Goal: Transaction & Acquisition: Purchase product/service

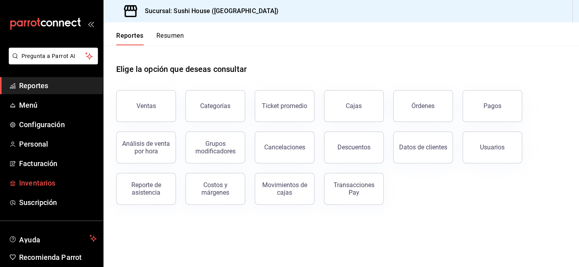
click at [32, 183] on span "Inventarios" at bounding box center [58, 183] width 78 height 11
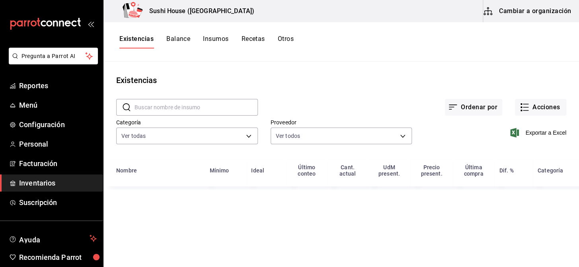
type input "05fe7a93-937e-4a2d-9c19-a5dc2dfbede2,8a7d6279-6ac2-489c-b939-f77f2462d19d,b1b80…"
type input "8de95ead-5c91-4e13-94e4-bb4c26c38a7d,831cbeb7-24bc-4212-987a-b0602bfa8128,b527f…"
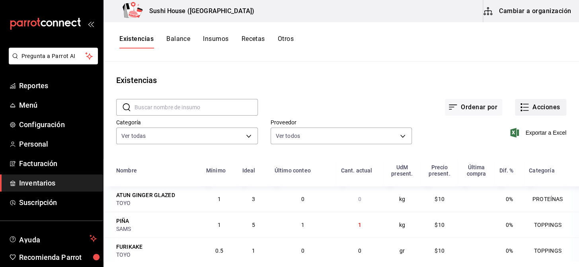
click at [538, 107] on button "Acciones" at bounding box center [540, 107] width 51 height 17
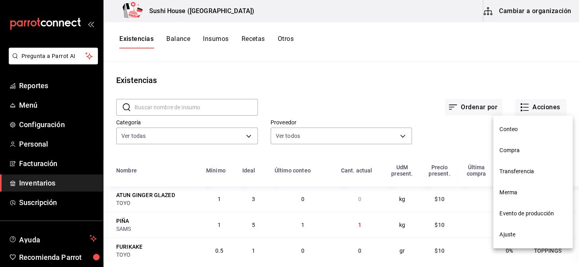
click at [504, 152] on span "Compra" at bounding box center [532, 150] width 67 height 8
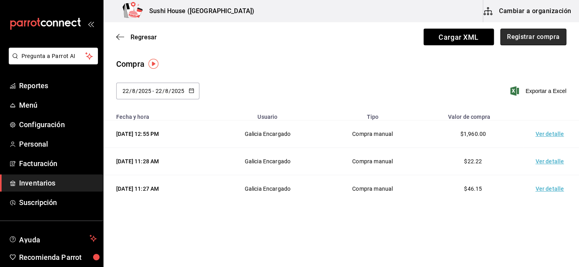
click at [517, 38] on button "Registrar compra" at bounding box center [533, 37] width 66 height 17
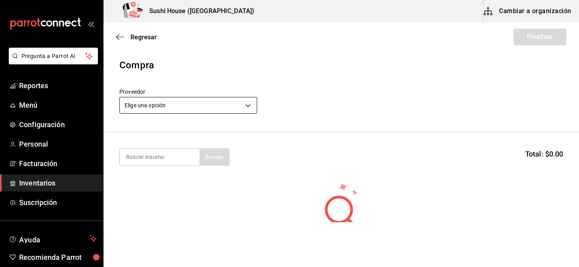
click at [163, 106] on body "Pregunta a Parrot AI Reportes Menú Configuración Personal Facturación Inventari…" at bounding box center [289, 111] width 579 height 222
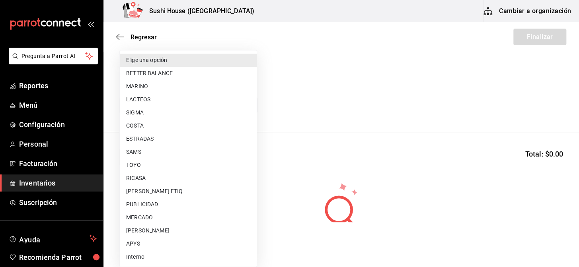
click at [272, 23] on div at bounding box center [289, 133] width 579 height 267
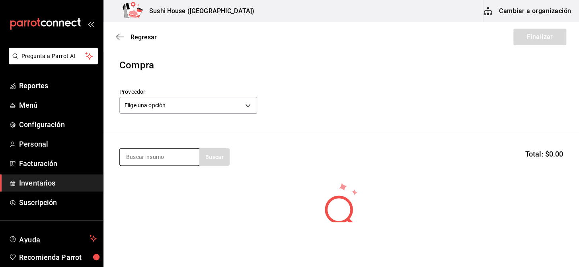
click at [173, 156] on input at bounding box center [160, 157] width 80 height 17
click at [155, 95] on div "Elige una opción default" at bounding box center [188, 104] width 138 height 21
click at [151, 114] on div "Elige una opción default" at bounding box center [188, 104] width 138 height 21
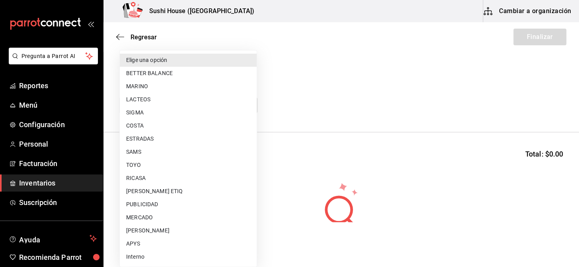
click at [150, 111] on body "Pregunta a Parrot AI Reportes Menú Configuración Personal Facturación Inventari…" at bounding box center [289, 111] width 579 height 222
click at [137, 164] on li "TOYO" at bounding box center [188, 165] width 137 height 13
type input "c400ec87-3de0-46f2-a599-fe793aa7abb6"
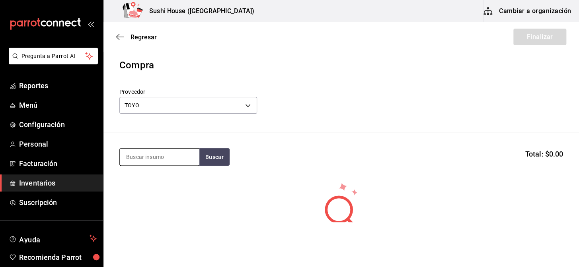
click at [142, 162] on input at bounding box center [160, 157] width 80 height 17
type input "edam"
click at [206, 159] on button "Buscar" at bounding box center [214, 157] width 30 height 18
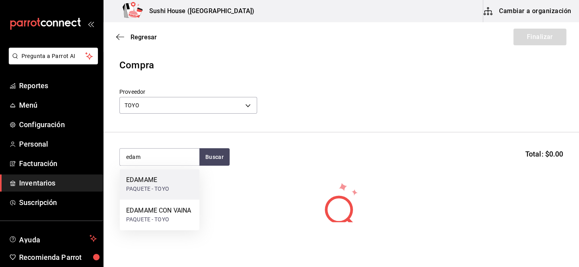
click at [151, 183] on div "EDAMAME" at bounding box center [147, 180] width 43 height 10
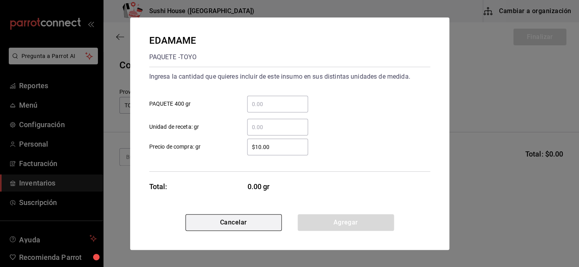
click at [228, 223] on button "Cancelar" at bounding box center [233, 222] width 96 height 17
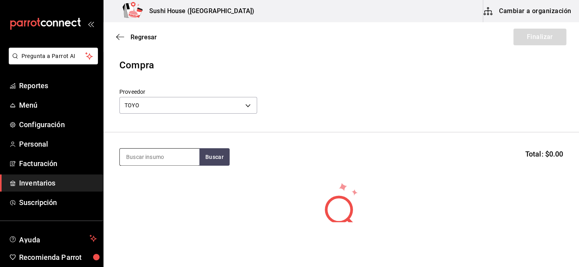
click at [164, 162] on input at bounding box center [160, 157] width 80 height 17
type input "edame"
click at [226, 155] on button "Buscar" at bounding box center [214, 157] width 30 height 18
click at [210, 160] on button "Buscar" at bounding box center [214, 157] width 30 height 18
click at [155, 102] on body "Pregunta a Parrot AI Reportes Menú Configuración Personal Facturación Inventari…" at bounding box center [289, 111] width 579 height 222
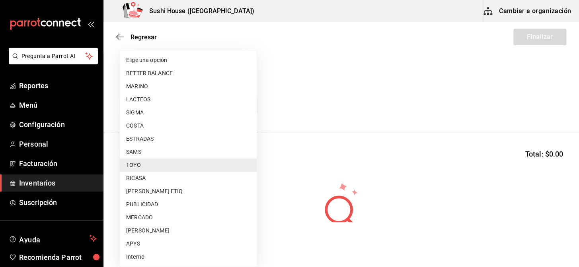
click at [136, 123] on li "COSTA" at bounding box center [188, 125] width 137 height 13
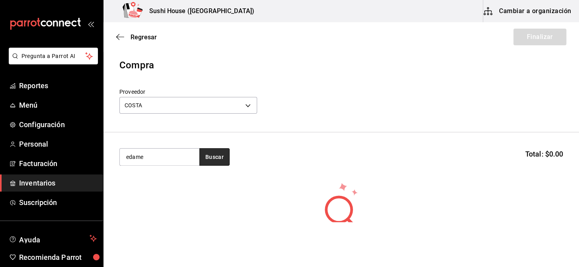
click at [217, 161] on button "Buscar" at bounding box center [214, 157] width 30 height 18
click at [155, 103] on body "Pregunta a Parrot AI Reportes Menú Configuración Personal Facturación Inventari…" at bounding box center [289, 111] width 579 height 222
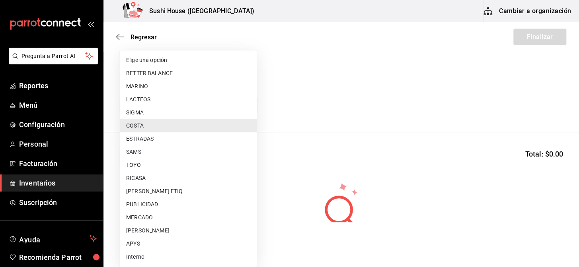
click at [140, 160] on li "TOYO" at bounding box center [188, 165] width 137 height 13
type input "c400ec87-3de0-46f2-a599-fe793aa7abb6"
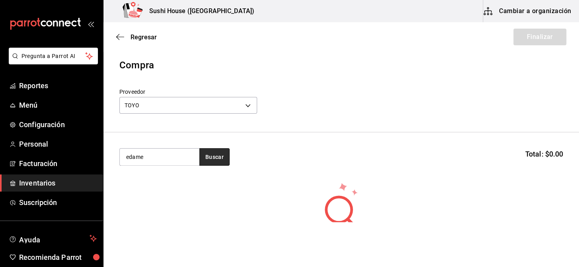
click at [210, 156] on button "Buscar" at bounding box center [214, 157] width 30 height 18
click at [211, 159] on button "Buscar" at bounding box center [214, 157] width 30 height 18
click at [27, 85] on span "Reportes" at bounding box center [58, 85] width 78 height 11
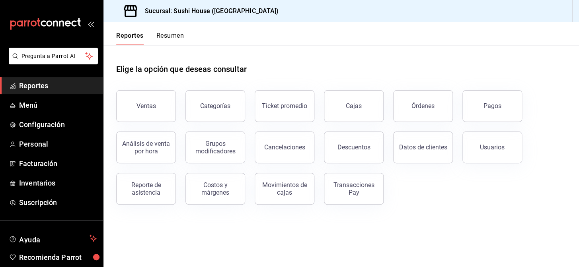
click at [27, 85] on span "Reportes" at bounding box center [58, 85] width 78 height 11
click at [41, 84] on span "Reportes" at bounding box center [58, 85] width 78 height 11
click at [49, 82] on span "Reportes" at bounding box center [58, 85] width 78 height 11
click at [43, 85] on span "Reportes" at bounding box center [58, 85] width 78 height 11
click at [50, 180] on span "Inventarios" at bounding box center [58, 183] width 78 height 11
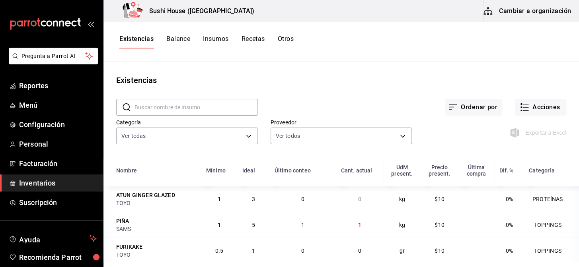
click at [287, 41] on button "Otros" at bounding box center [286, 42] width 16 height 14
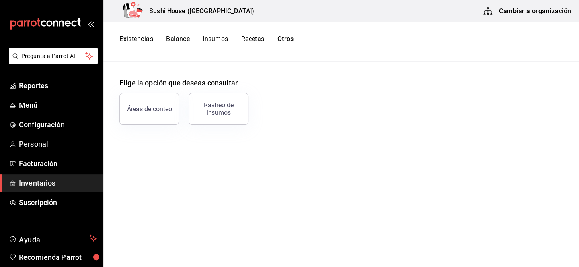
click at [137, 35] on button "Existencias" at bounding box center [136, 42] width 34 height 14
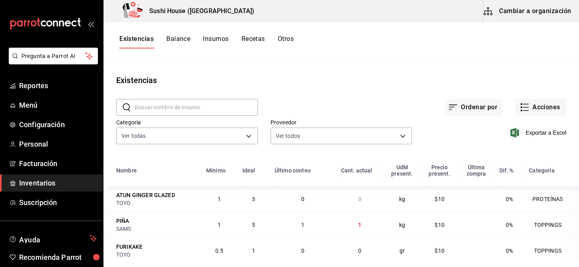
click at [292, 41] on button "Otros" at bounding box center [286, 42] width 16 height 14
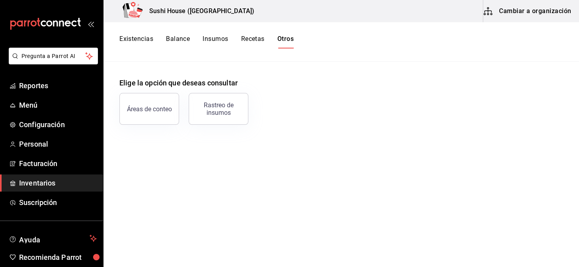
click at [126, 40] on button "Existencias" at bounding box center [136, 42] width 34 height 14
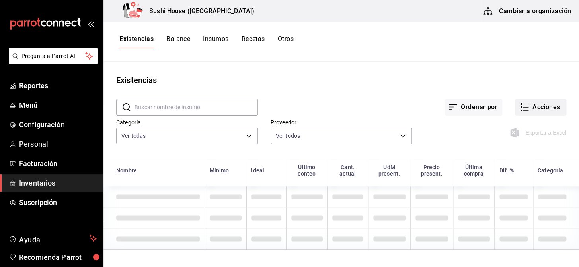
click at [532, 107] on button "Acciones" at bounding box center [540, 107] width 51 height 17
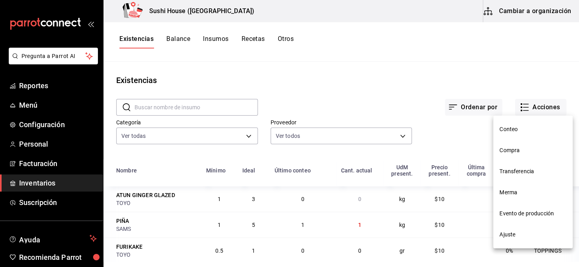
click at [506, 148] on span "Compra" at bounding box center [532, 150] width 67 height 8
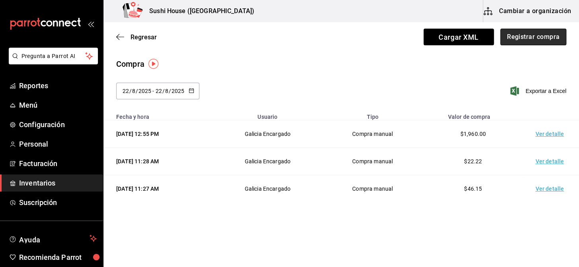
click at [512, 40] on button "Registrar compra" at bounding box center [533, 37] width 66 height 17
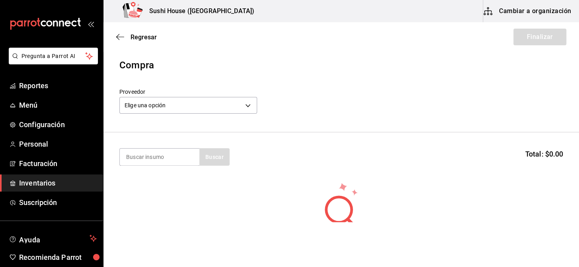
click at [231, 95] on div "Elige una opción default" at bounding box center [188, 104] width 138 height 21
click at [230, 101] on body "Pregunta a Parrot AI Reportes Menú Configuración Personal Facturación Inventari…" at bounding box center [289, 111] width 579 height 222
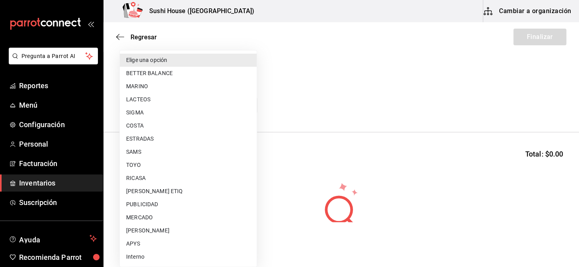
click at [139, 168] on li "TOYO" at bounding box center [188, 165] width 137 height 13
type input "c400ec87-3de0-46f2-a599-fe793aa7abb6"
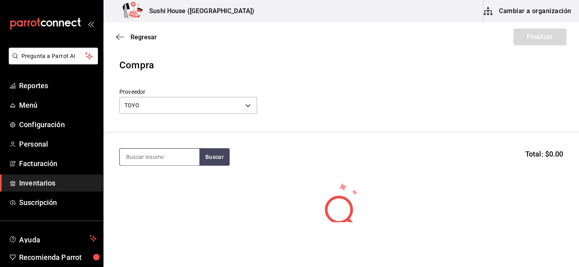
click at [142, 162] on input at bounding box center [160, 157] width 80 height 17
click at [230, 155] on div "edamames Buscar Total: $0.00" at bounding box center [341, 157] width 444 height 18
click at [213, 162] on button "Buscar" at bounding box center [214, 157] width 30 height 18
click at [159, 153] on input "edamames" at bounding box center [160, 157] width 80 height 17
type input "edamam"
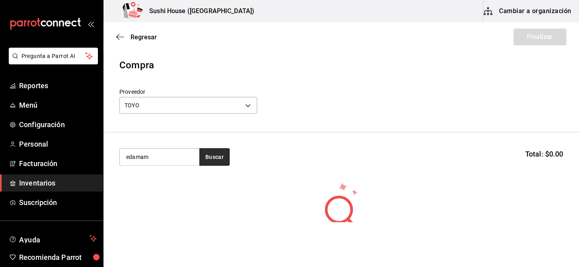
click at [220, 161] on button "Buscar" at bounding box center [214, 157] width 30 height 18
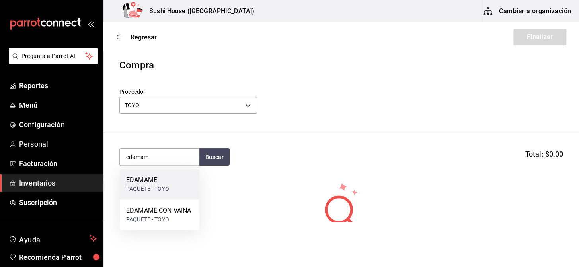
click at [137, 185] on div "PAQUETE - TOYO" at bounding box center [147, 189] width 43 height 8
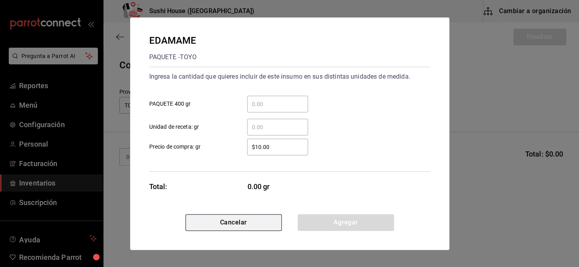
click at [238, 223] on button "Cancelar" at bounding box center [233, 222] width 96 height 17
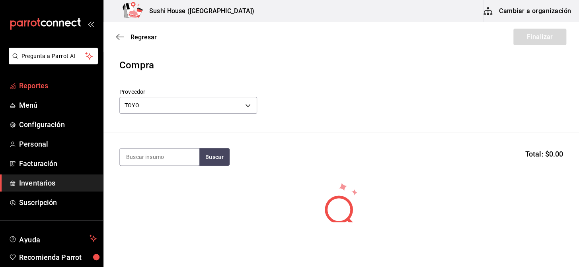
click at [39, 86] on span "Reportes" at bounding box center [58, 85] width 78 height 11
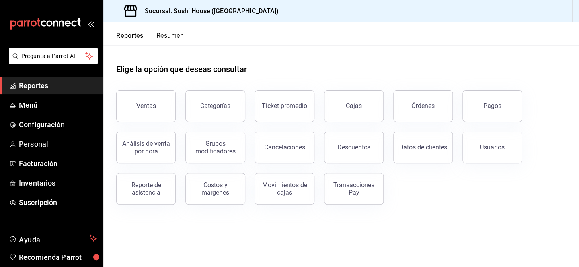
click at [167, 35] on button "Resumen" at bounding box center [169, 39] width 27 height 14
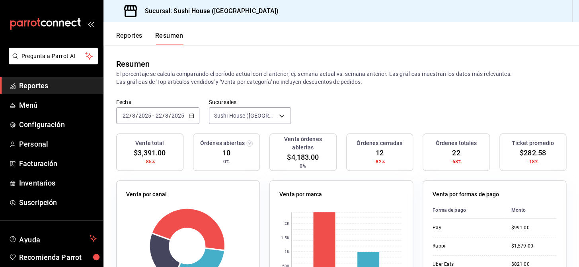
click at [43, 80] on span "Reportes" at bounding box center [58, 85] width 78 height 11
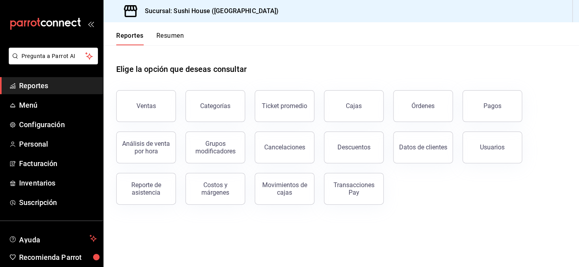
click at [49, 86] on span "Reportes" at bounding box center [58, 85] width 78 height 11
click at [164, 28] on div "Reportes Resumen" at bounding box center [143, 33] width 80 height 23
click at [164, 36] on button "Resumen" at bounding box center [169, 39] width 27 height 14
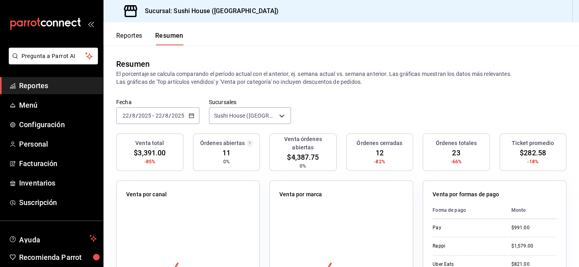
click at [41, 76] on li "Pregunta a Parrot AI" at bounding box center [51, 62] width 97 height 29
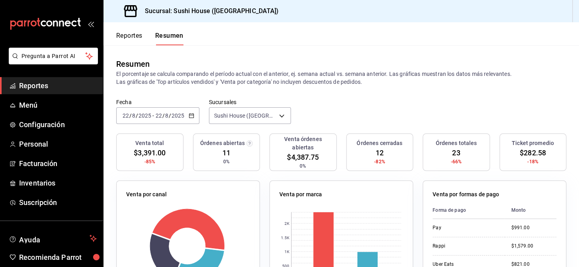
click at [40, 87] on span "Reportes" at bounding box center [58, 85] width 78 height 11
